Goal: Task Accomplishment & Management: Complete application form

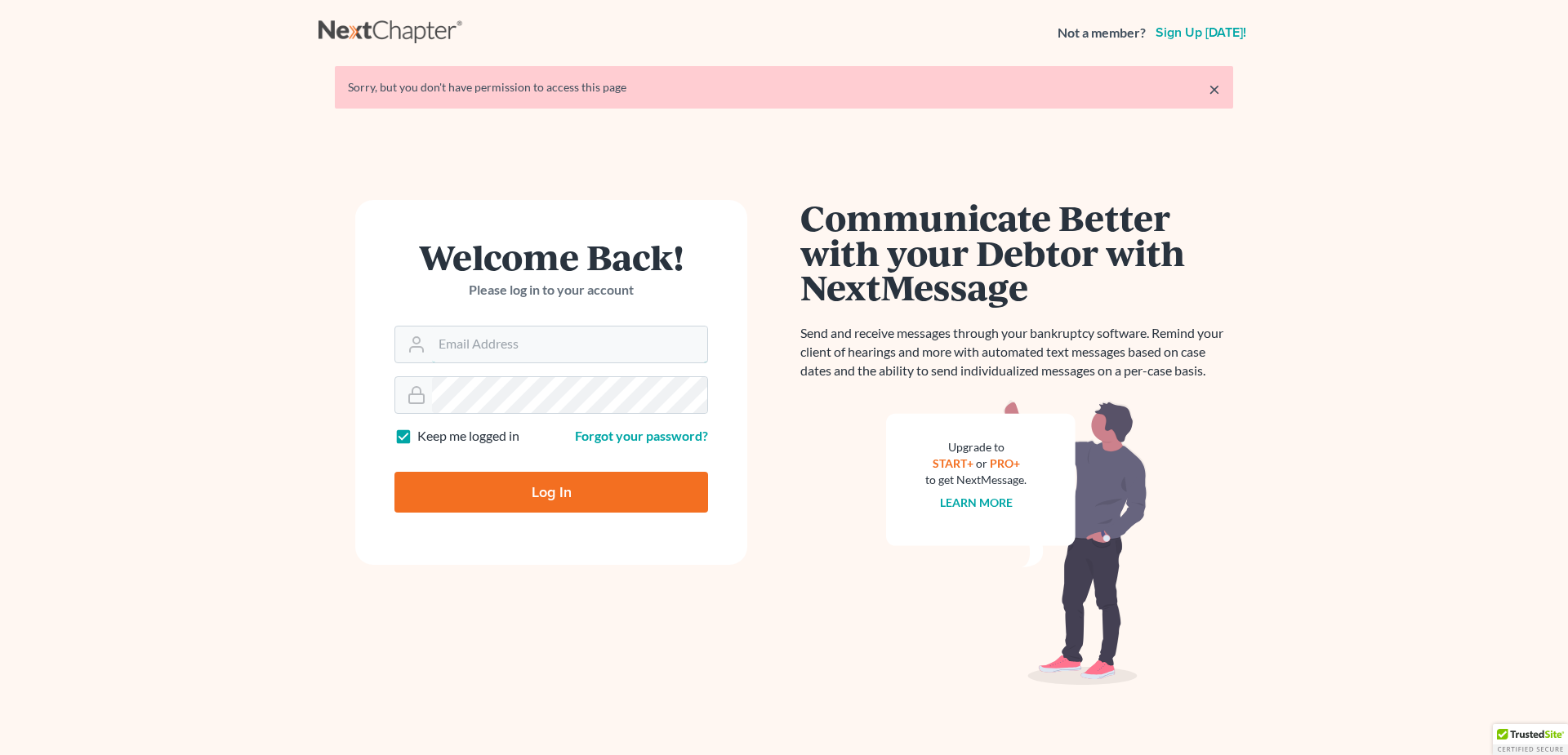
type input "[EMAIL_ADDRESS][DOMAIN_NAME]"
click at [584, 500] on input "Log In" at bounding box center [551, 491] width 313 height 41
type input "Thinking..."
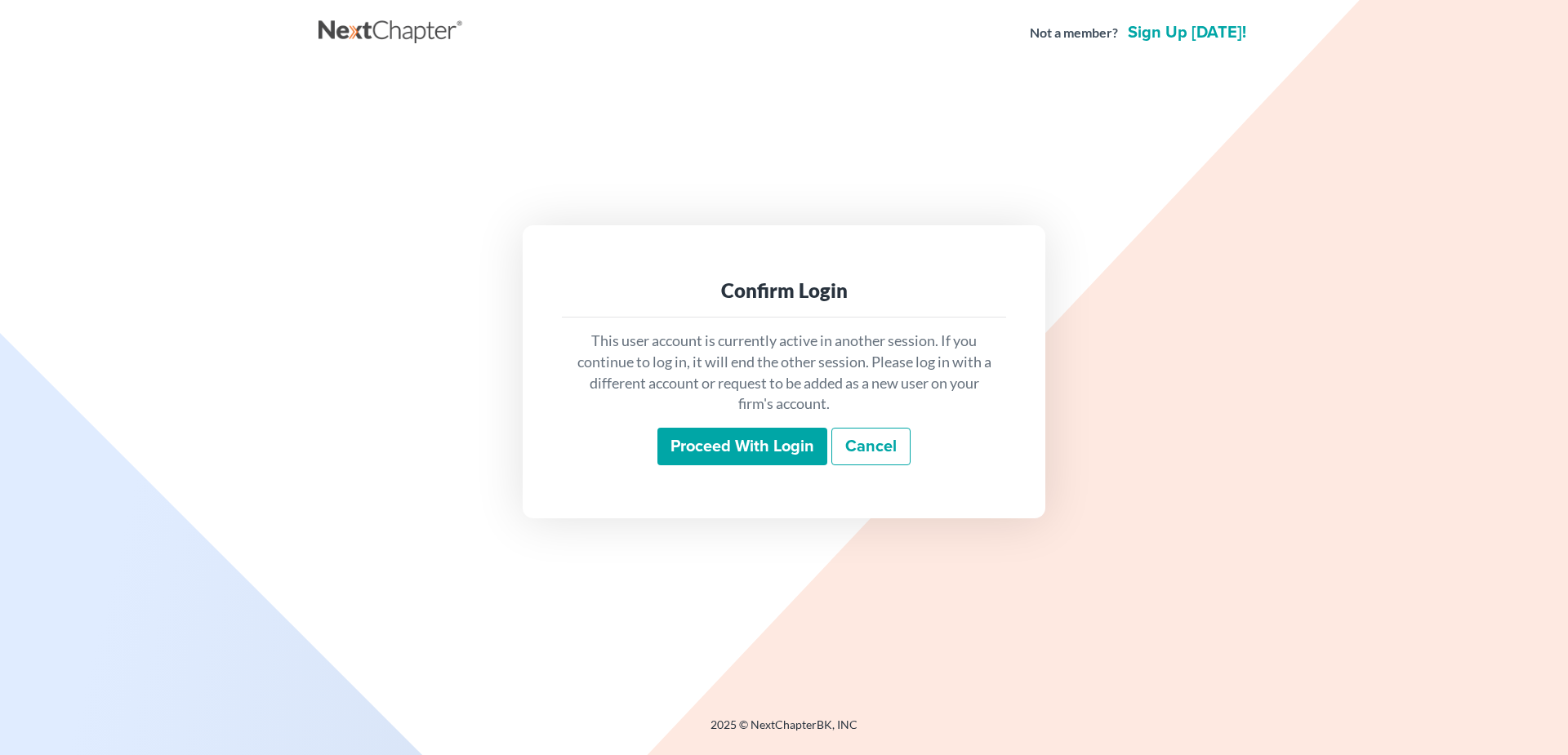
click at [715, 445] on input "Proceed with login" at bounding box center [742, 446] width 170 height 37
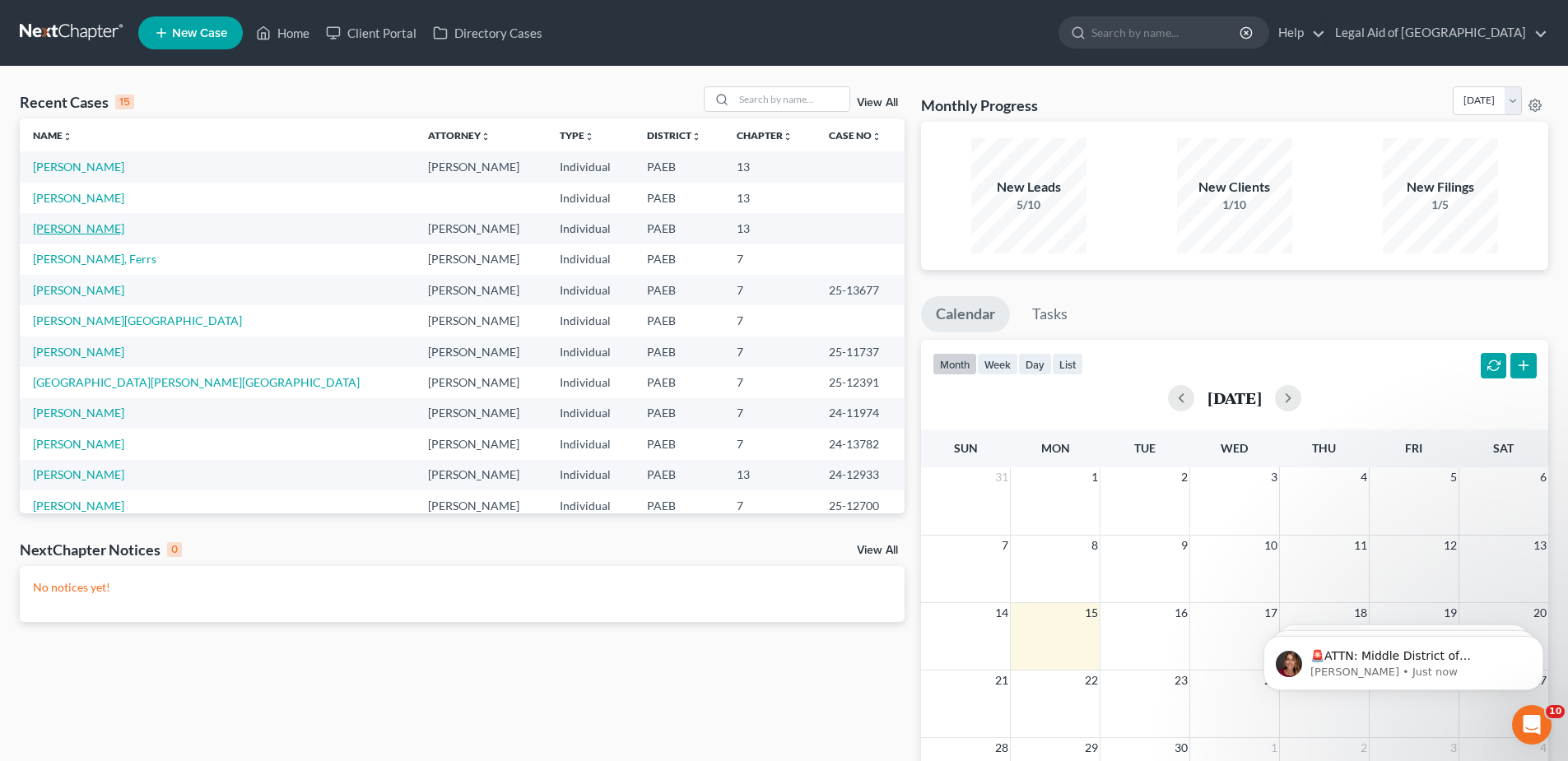
click at [78, 227] on link "[PERSON_NAME]" at bounding box center [78, 228] width 91 height 14
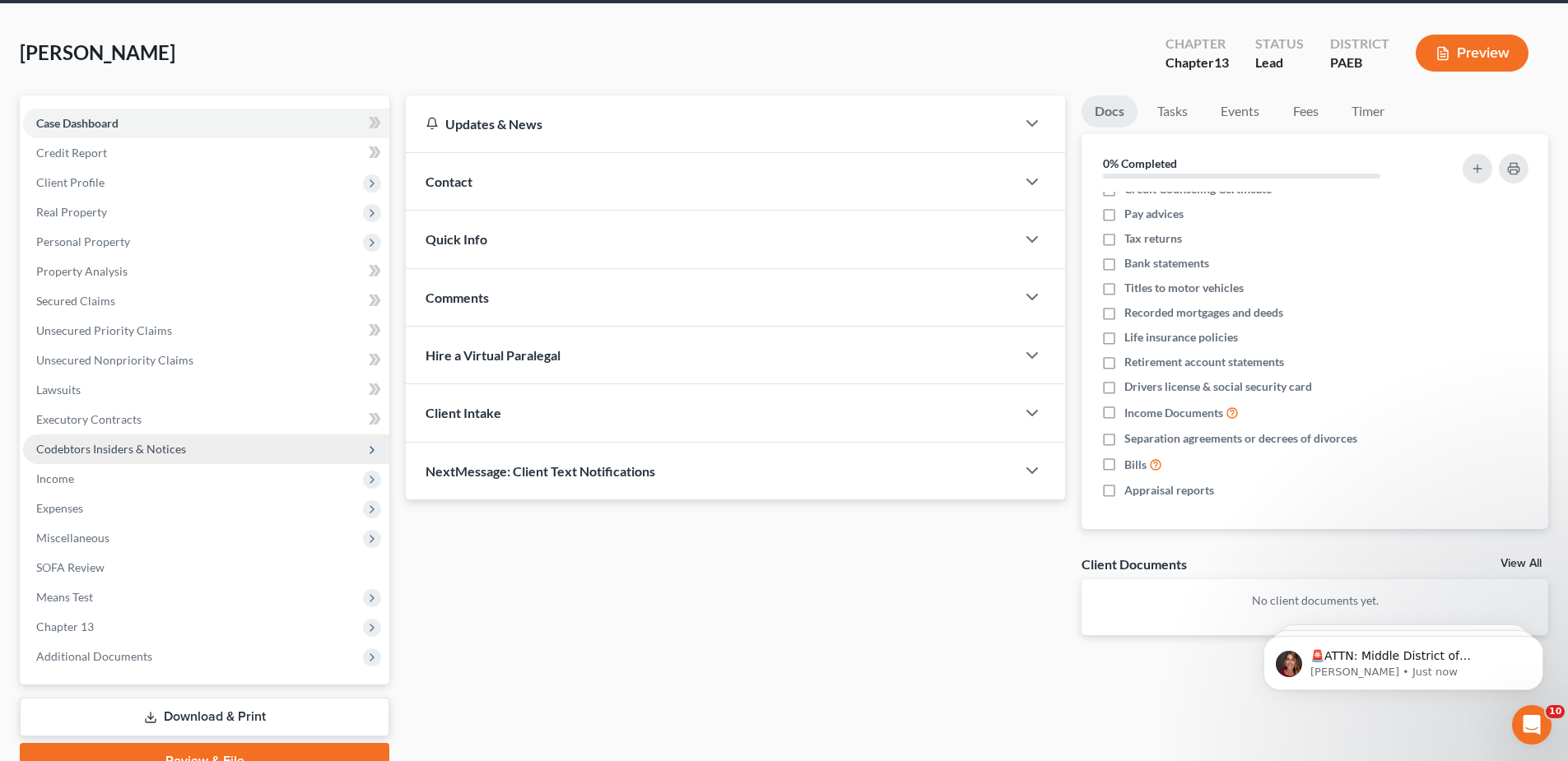
scroll to position [61, 0]
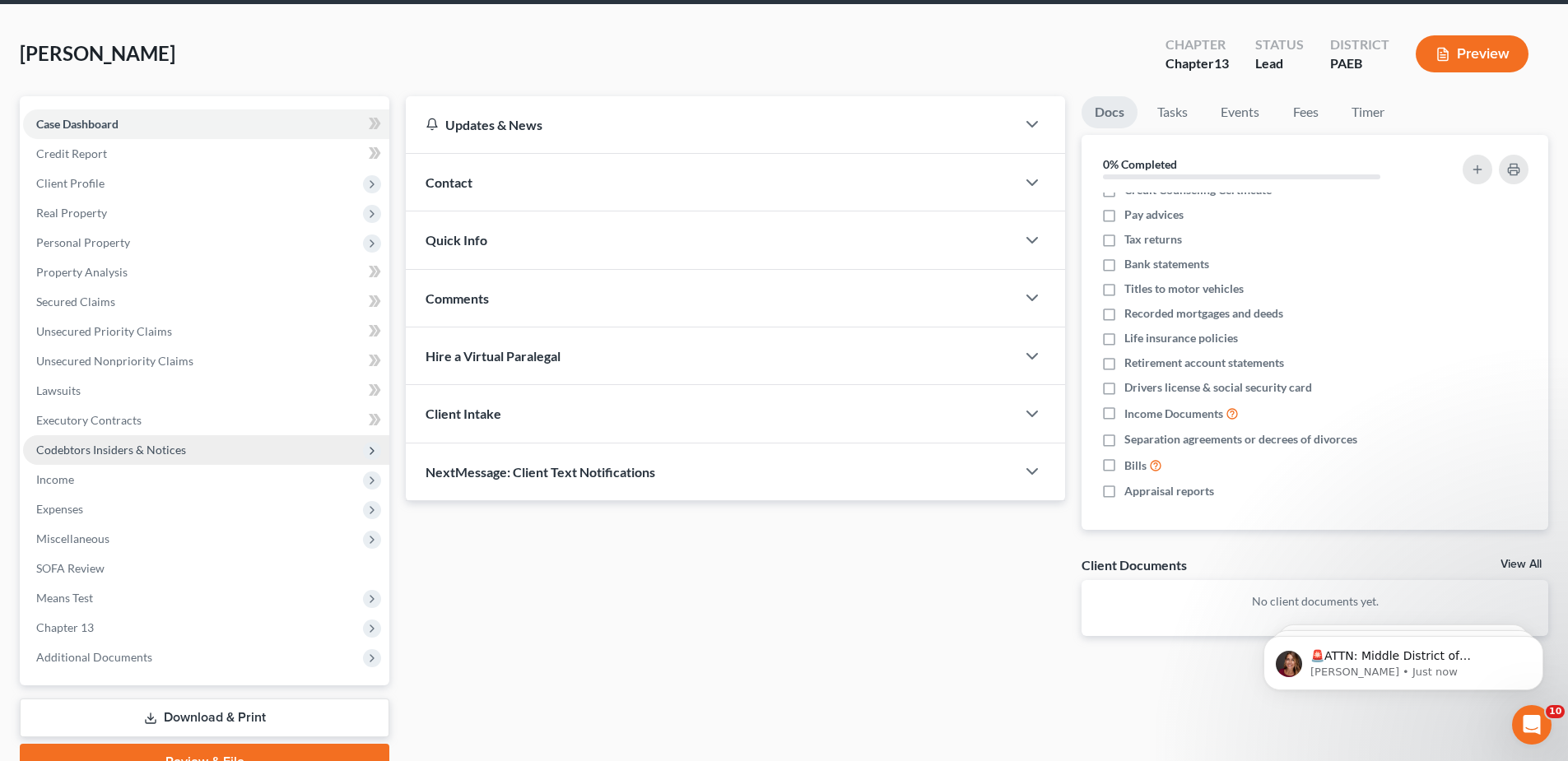
click at [139, 452] on span "Codebtors Insiders & Notices" at bounding box center [111, 449] width 150 height 14
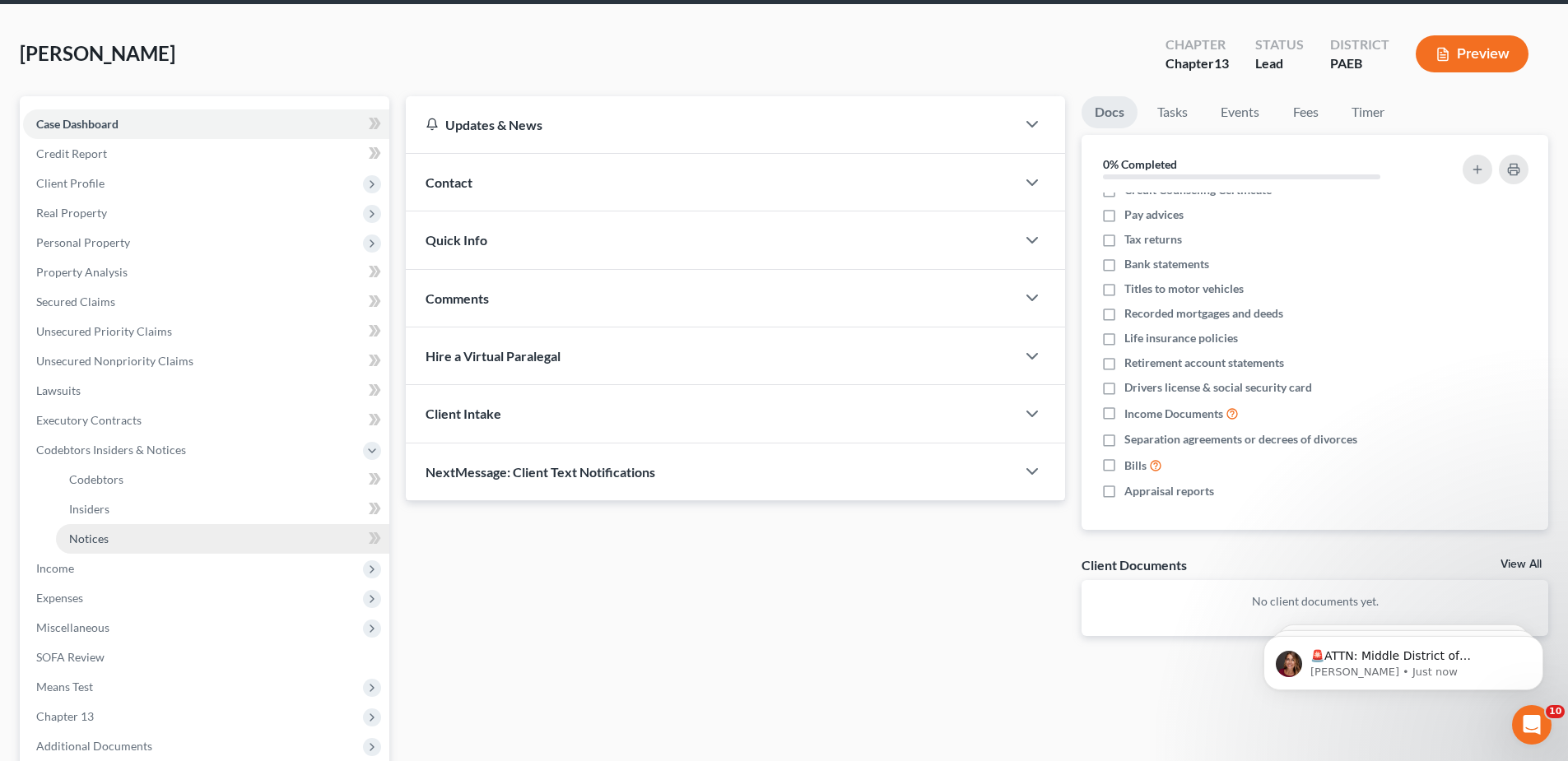
click at [130, 544] on link "Notices" at bounding box center [222, 538] width 333 height 30
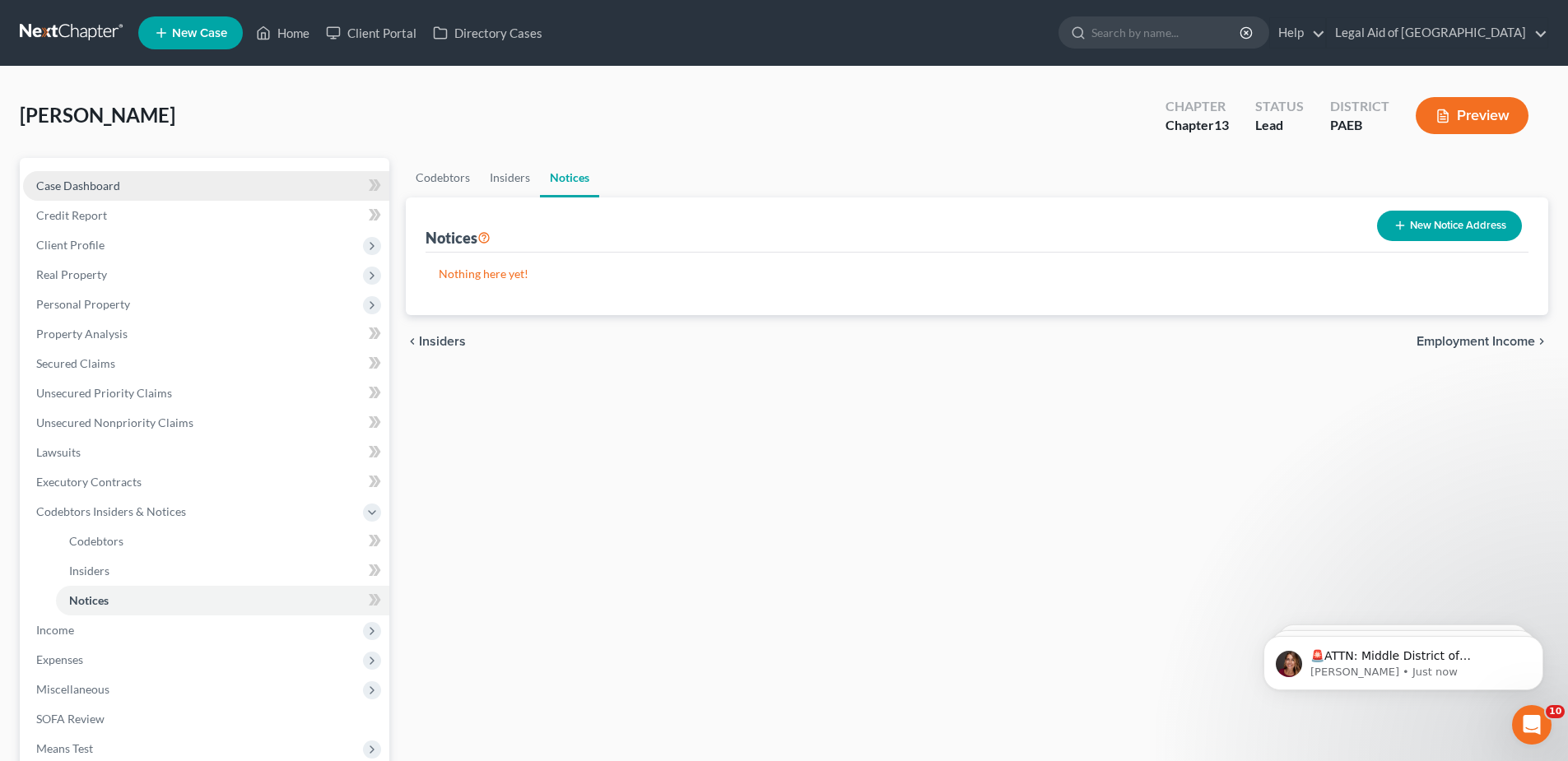
click at [124, 190] on link "Case Dashboard" at bounding box center [205, 185] width 366 height 30
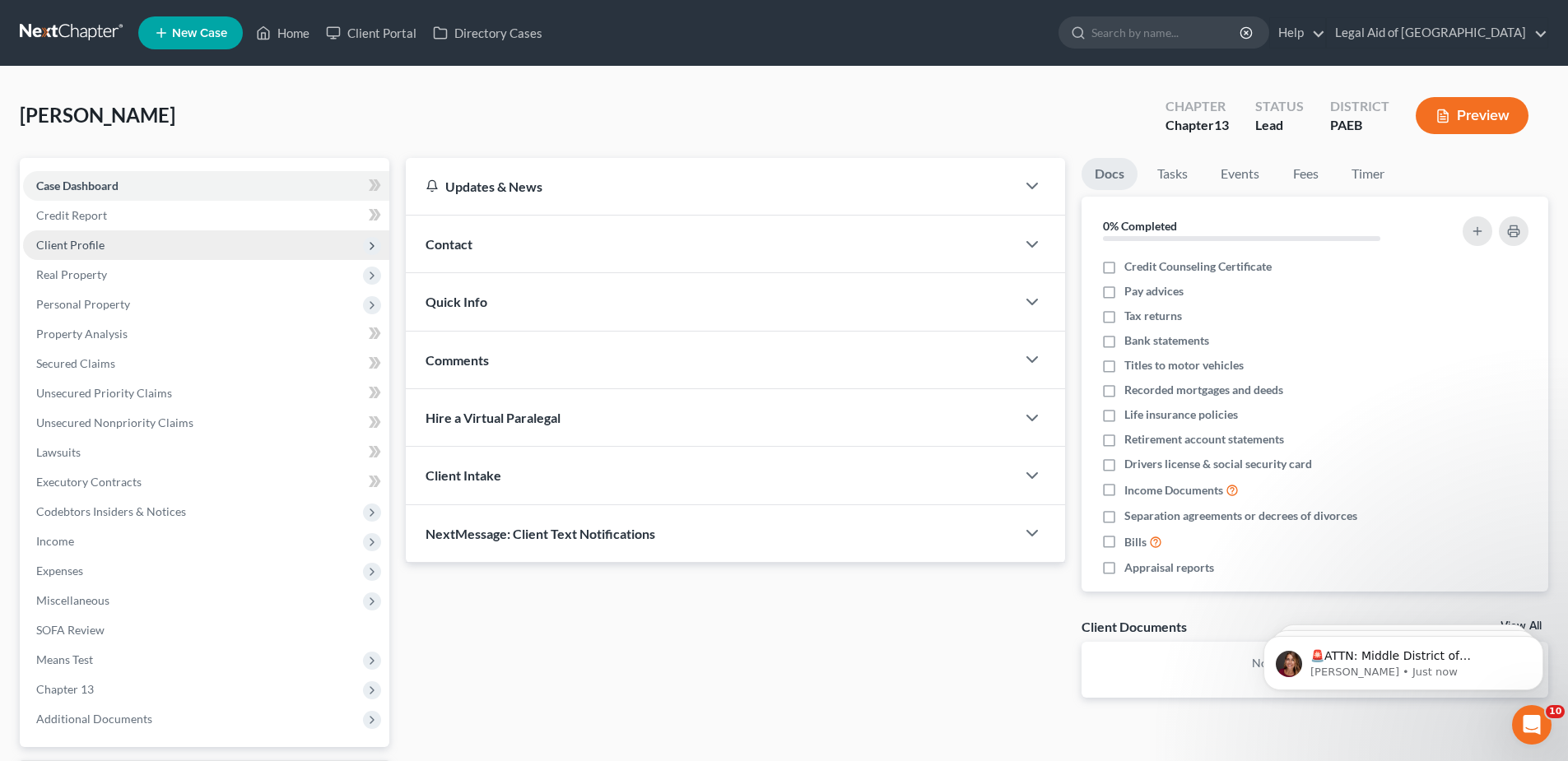
click at [109, 245] on span "Client Profile" at bounding box center [205, 245] width 366 height 30
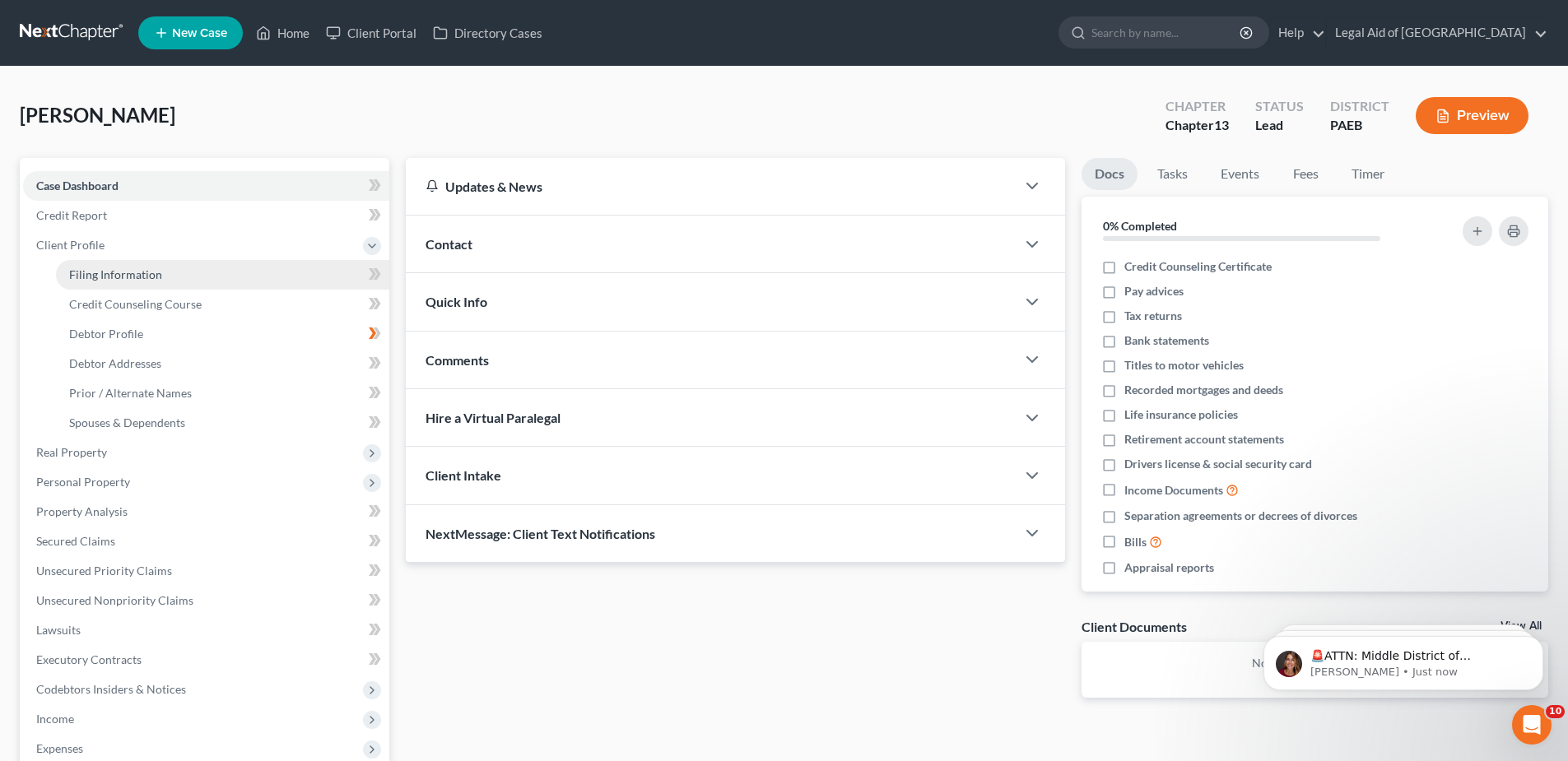
click at [126, 277] on span "Filing Information" at bounding box center [115, 274] width 93 height 14
select select "1"
select select "0"
select select "3"
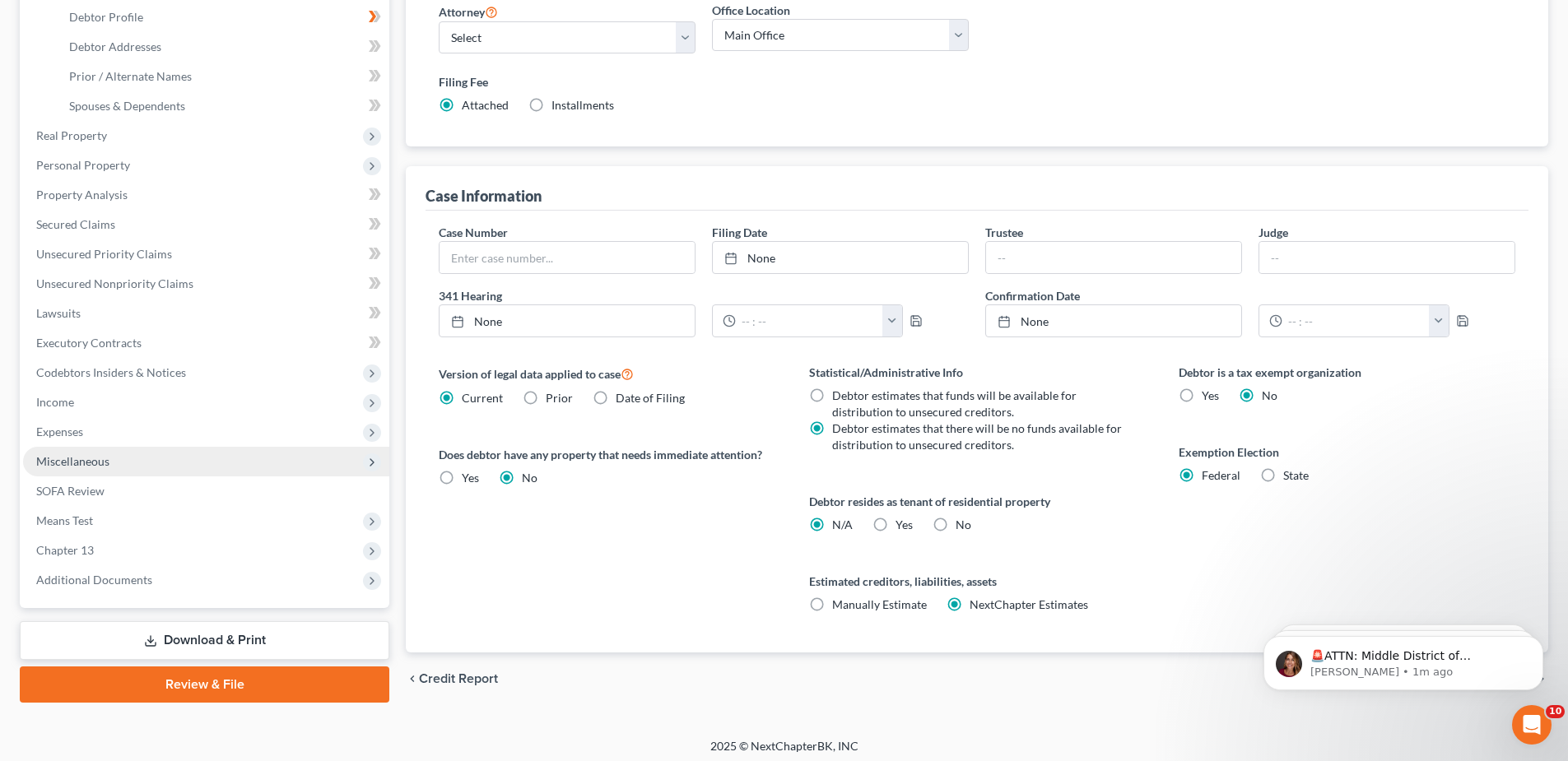
click at [87, 464] on span "Miscellaneous" at bounding box center [73, 461] width 73 height 14
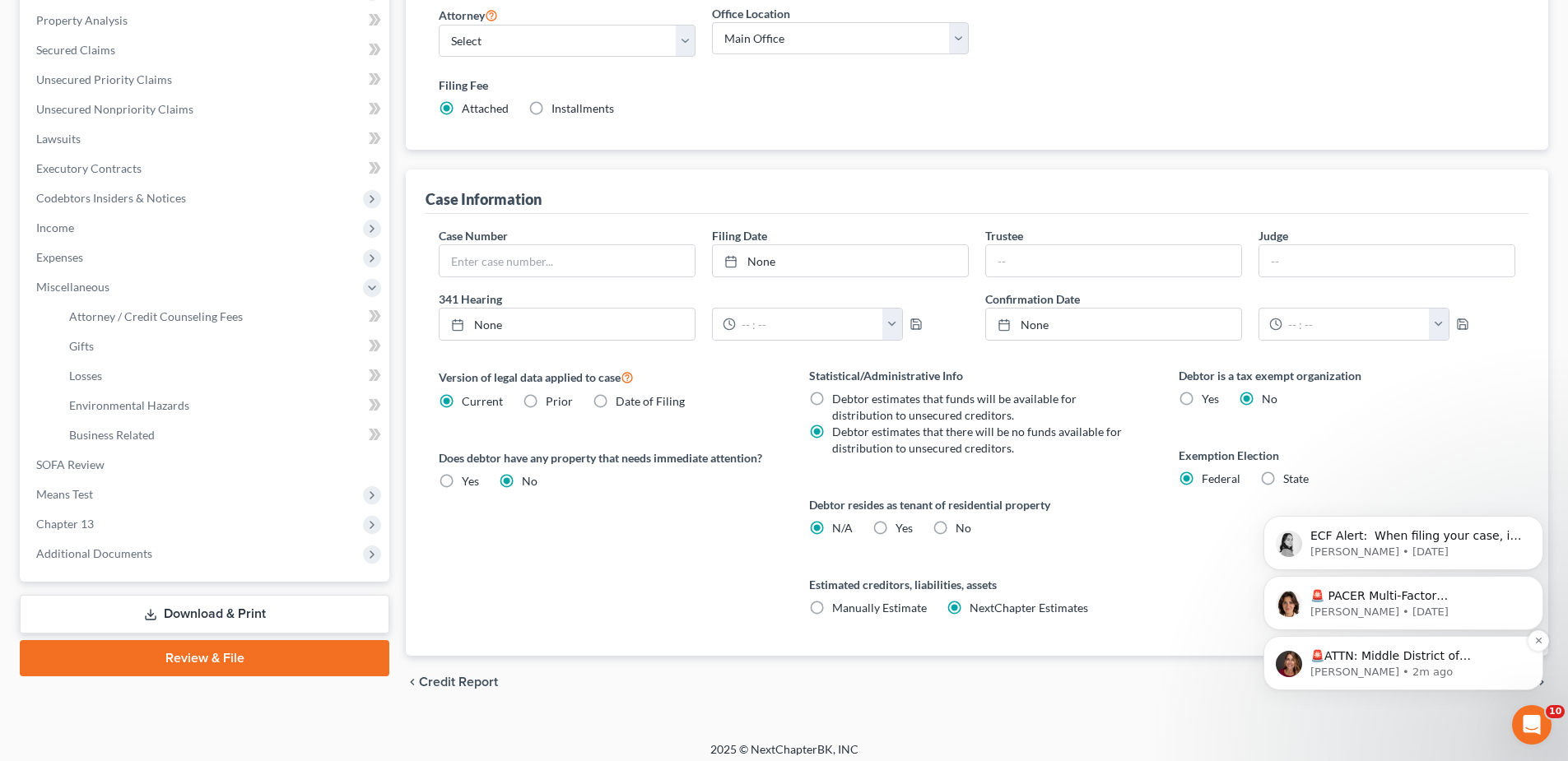
scroll to position [323, 0]
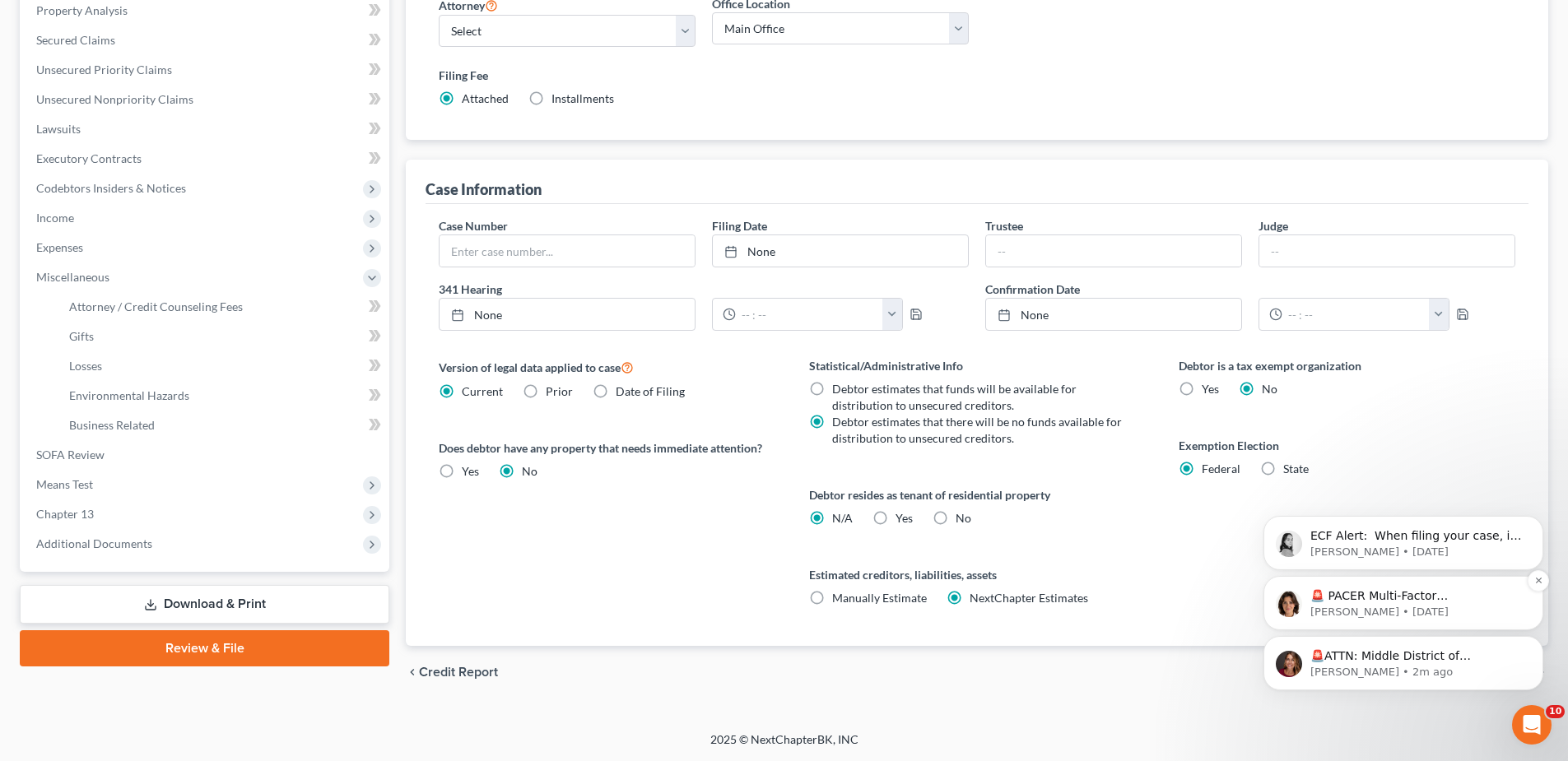
click at [1403, 603] on p "🚨 PACER Multi-Factor Authentication Now Required 🚨 Starting August 1st, 2025, P…" at bounding box center [1416, 596] width 212 height 16
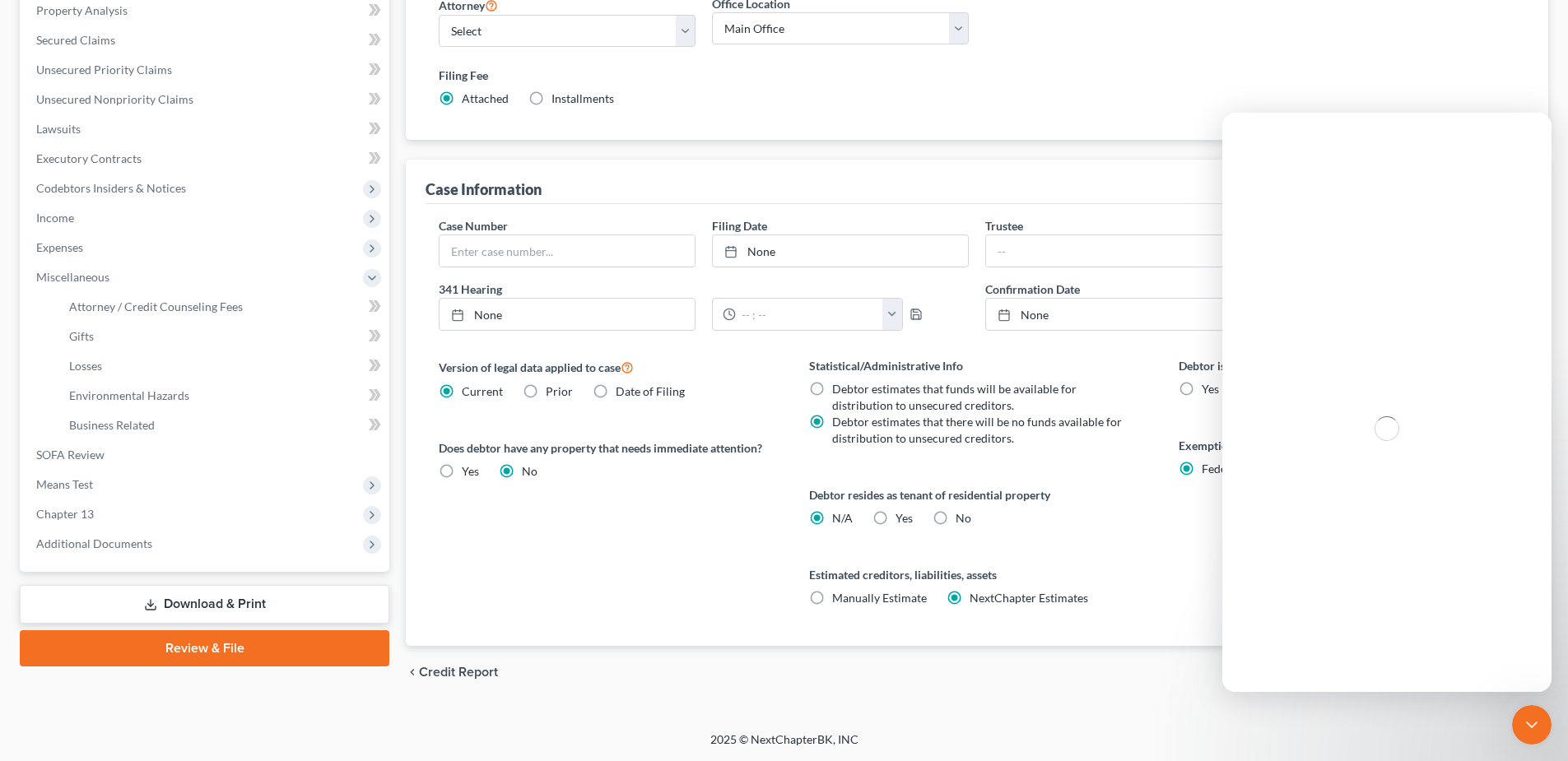
scroll to position [0, 0]
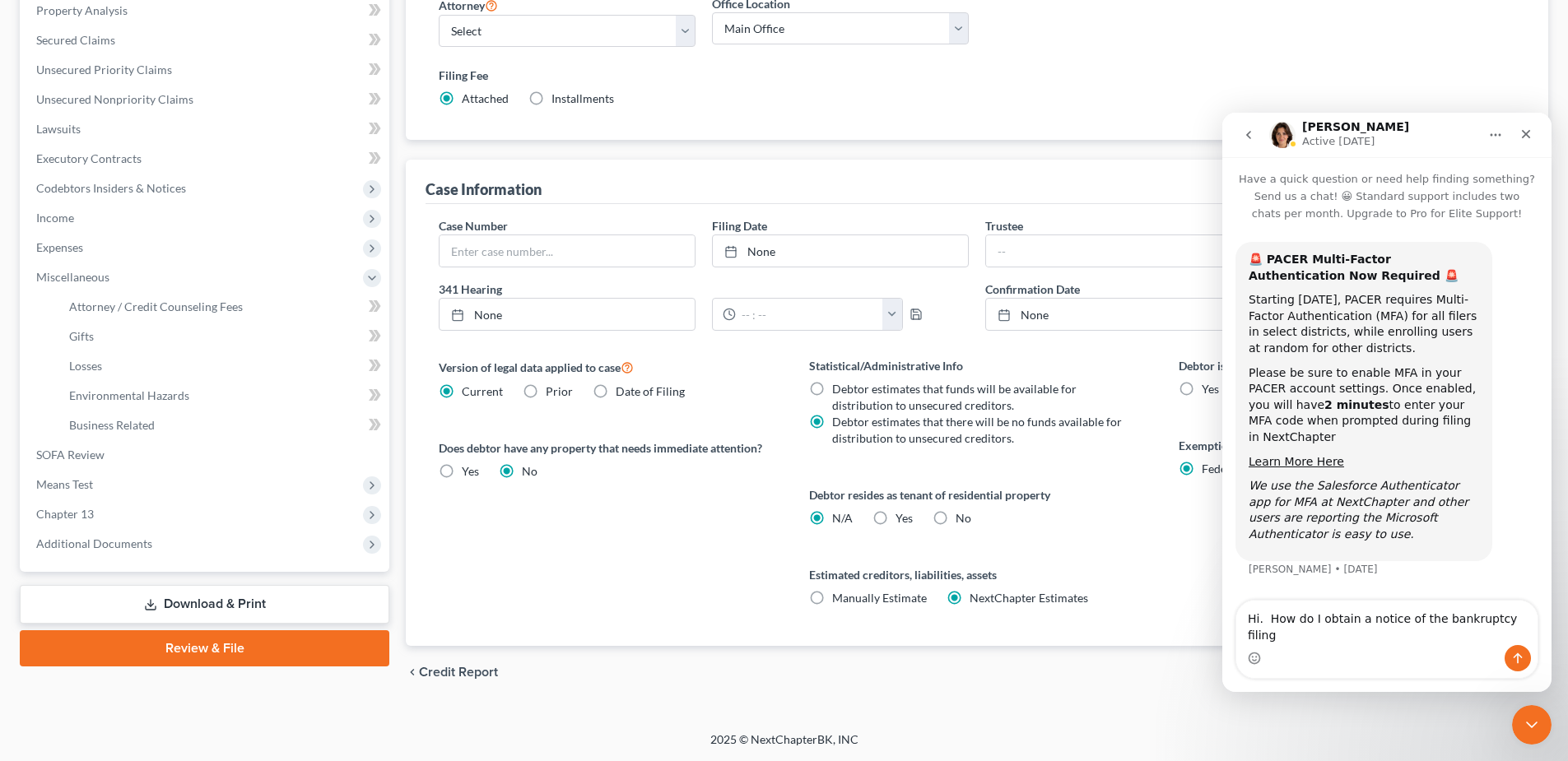
type textarea "Hi. How do I obtain a notice of the bankruptcy filing?"
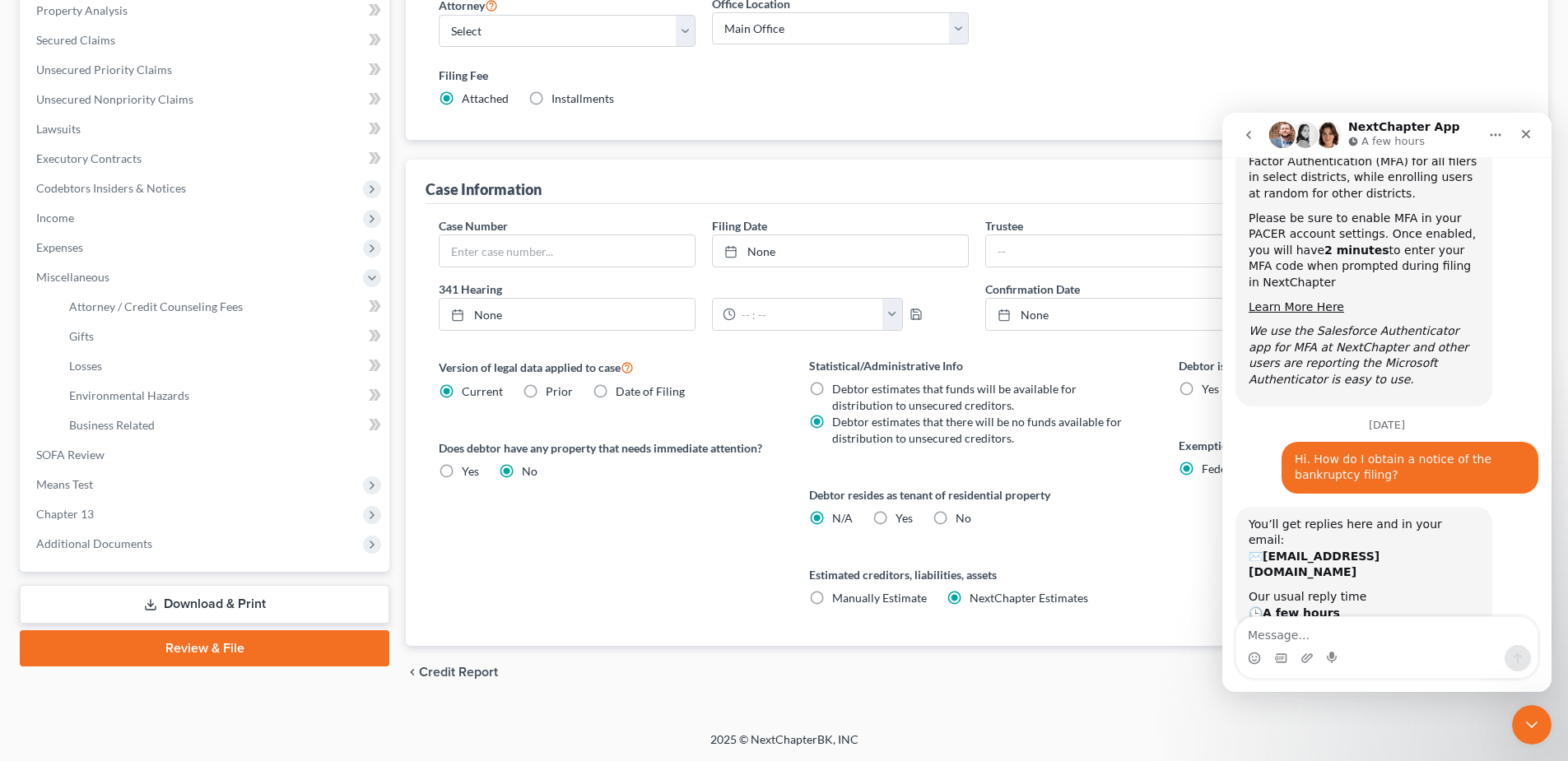
scroll to position [201, 0]
